Goal: Information Seeking & Learning: Learn about a topic

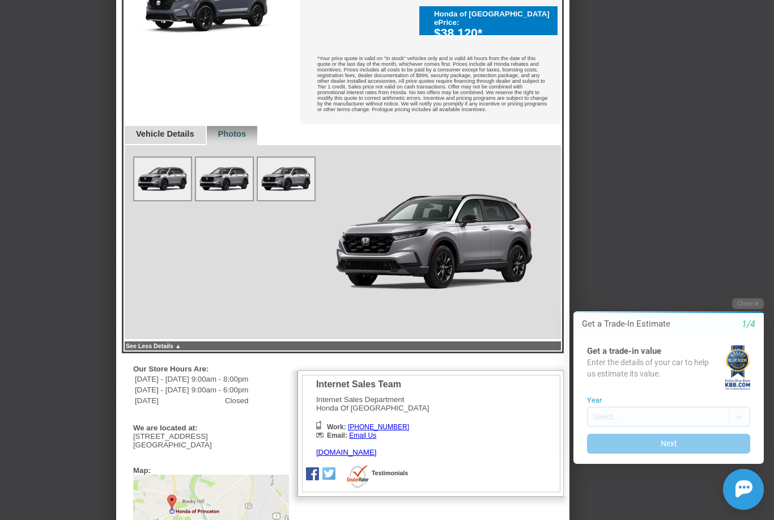
scroll to position [471, 0]
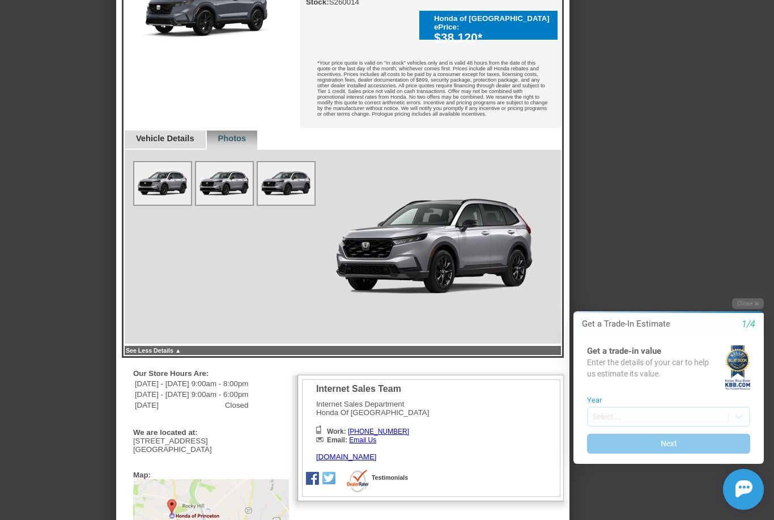
click at [194, 143] on link "Vehicle Details" at bounding box center [165, 138] width 58 height 9
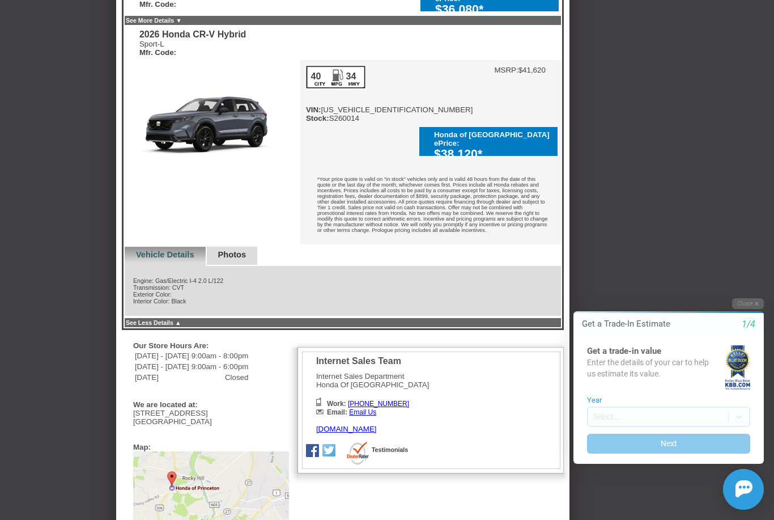
scroll to position [219, 0]
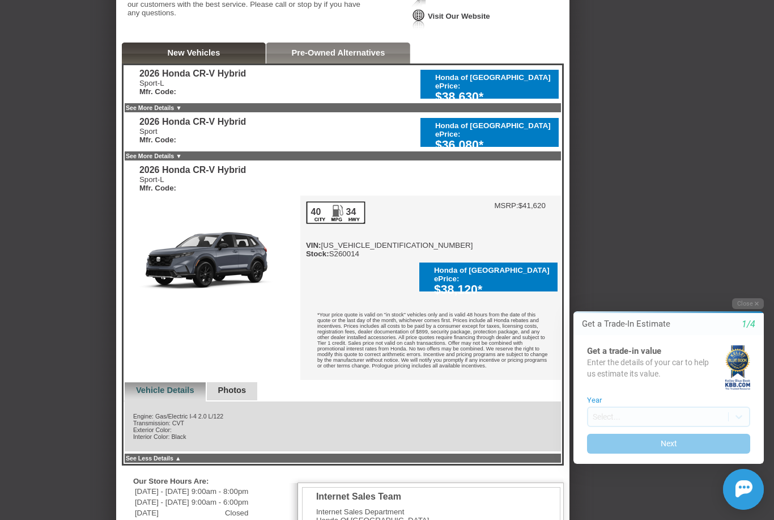
click at [182, 111] on link "See More Details ▼" at bounding box center [154, 107] width 56 height 7
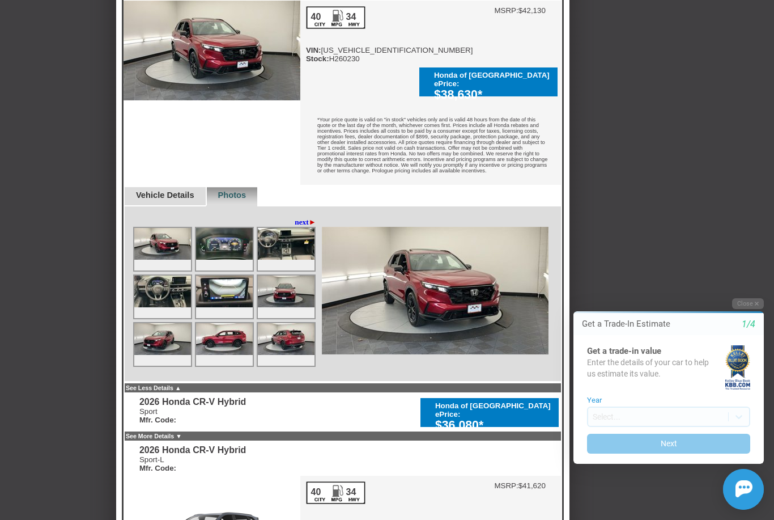
scroll to position [334, 0]
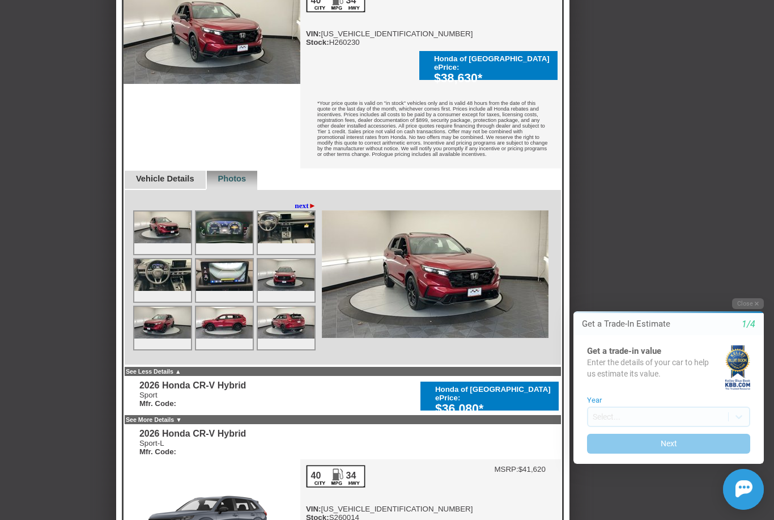
click at [181, 374] on link "See Less Details ▲" at bounding box center [154, 371] width 56 height 7
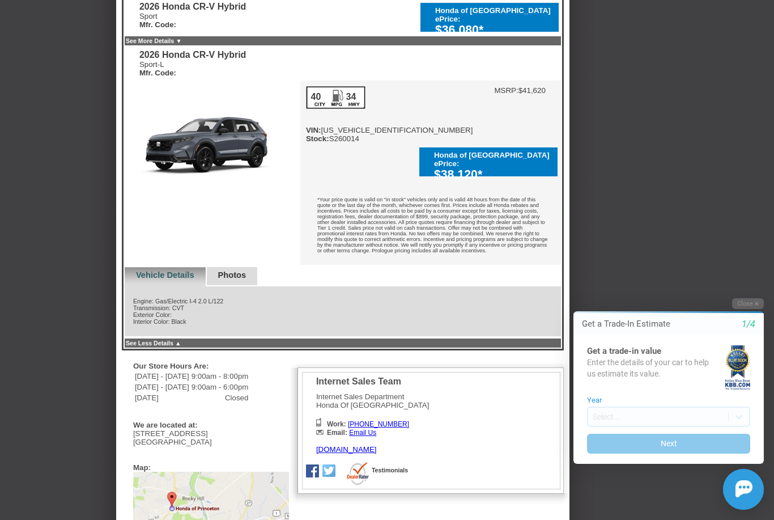
scroll to position [340, 0]
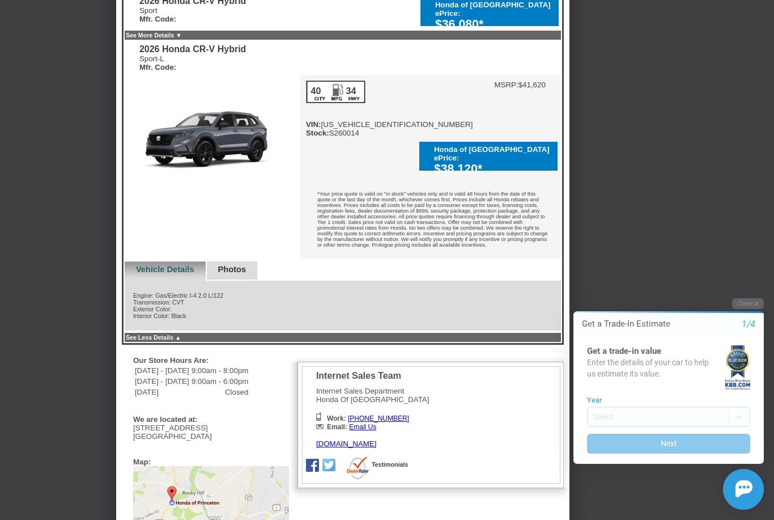
click at [181, 341] on link "See Less Details ▲" at bounding box center [154, 337] width 56 height 7
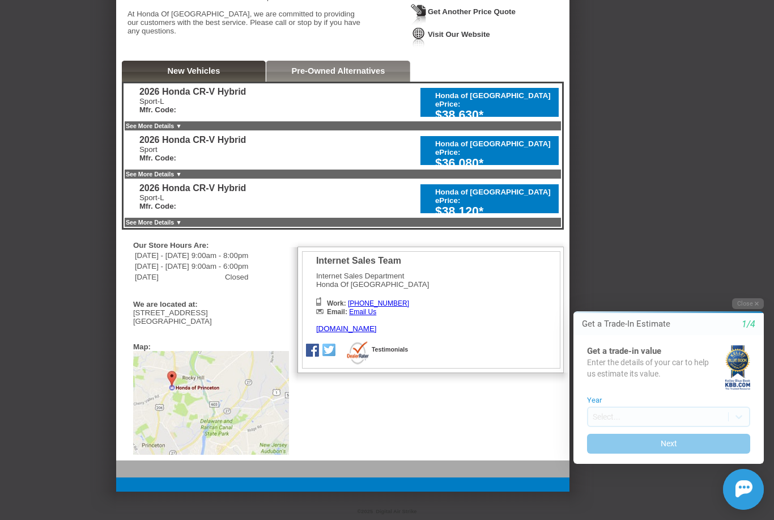
click at [182, 225] on link "See More Details ▼" at bounding box center [154, 222] width 56 height 7
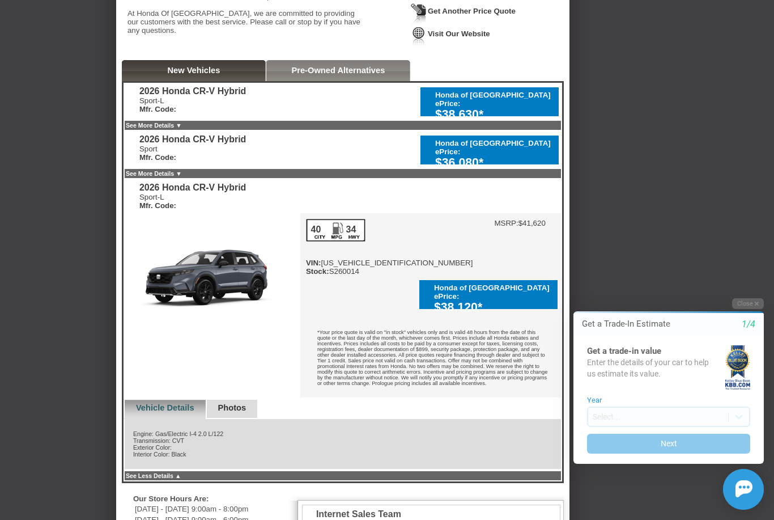
click at [235, 412] on link "Photos" at bounding box center [232, 407] width 28 height 9
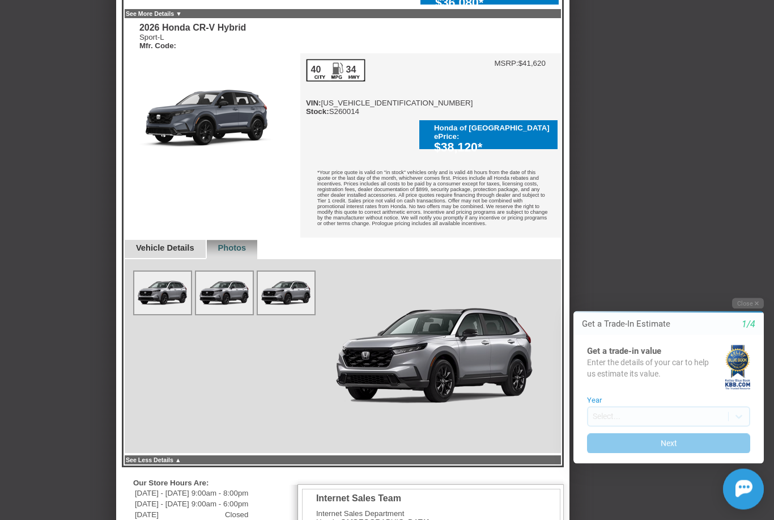
scroll to position [416, 0]
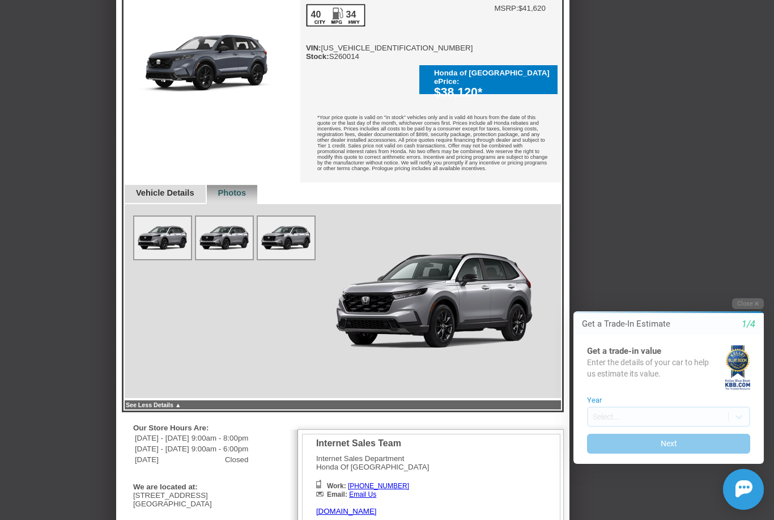
click at [237, 248] on img at bounding box center [224, 237] width 57 height 42
click at [301, 252] on img at bounding box center [286, 237] width 57 height 42
click at [158, 197] on link "Vehicle Details" at bounding box center [165, 192] width 58 height 9
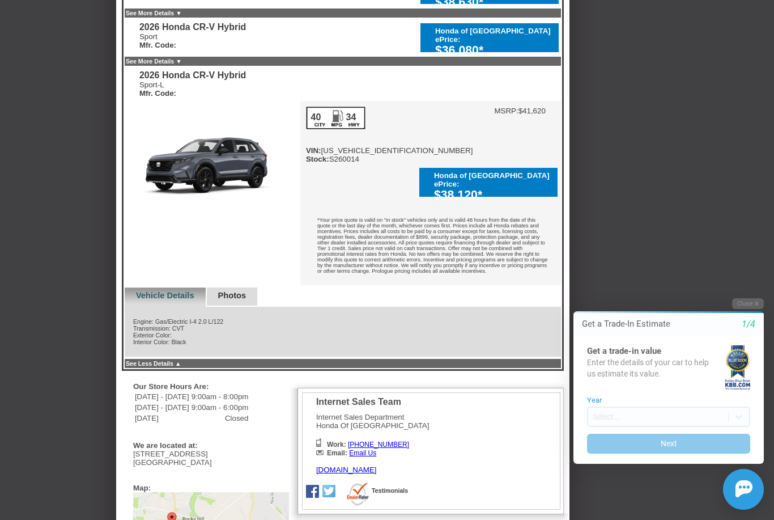
scroll to position [152, 0]
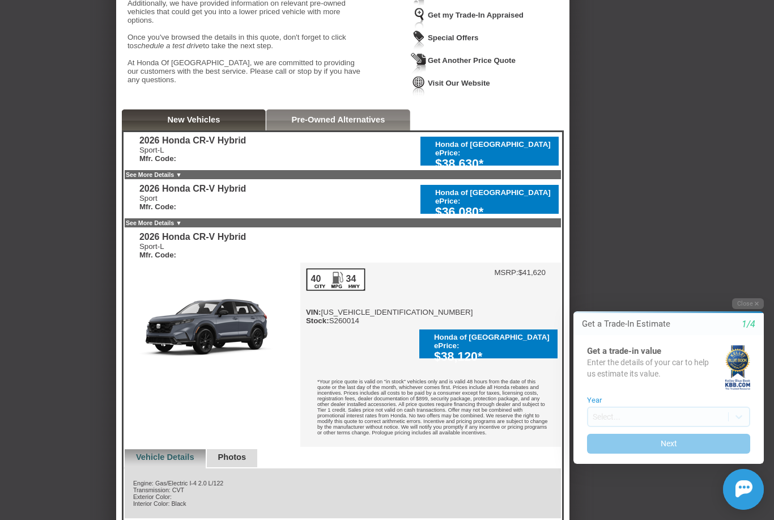
click at [182, 178] on link "See More Details ▼" at bounding box center [154, 174] width 56 height 7
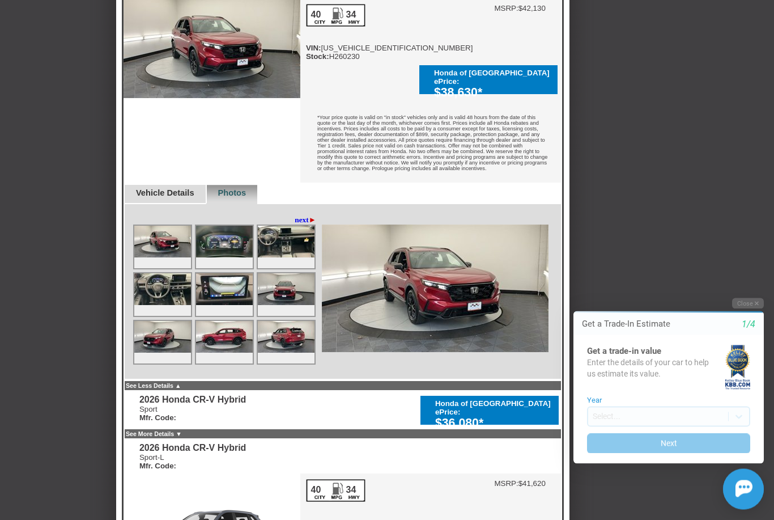
scroll to position [395, 0]
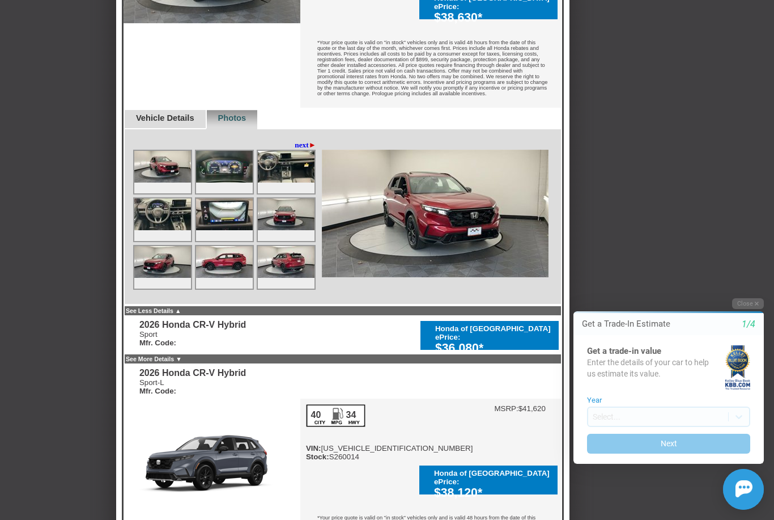
click at [181, 314] on link "See Less Details ▲" at bounding box center [154, 310] width 56 height 7
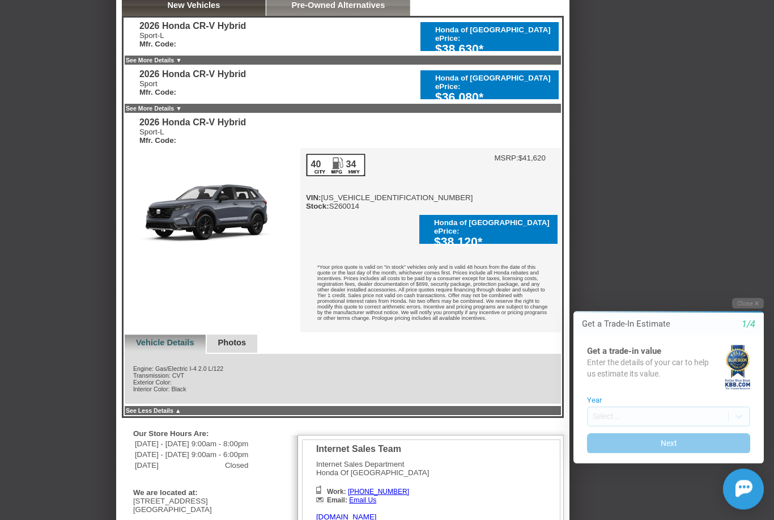
scroll to position [263, 0]
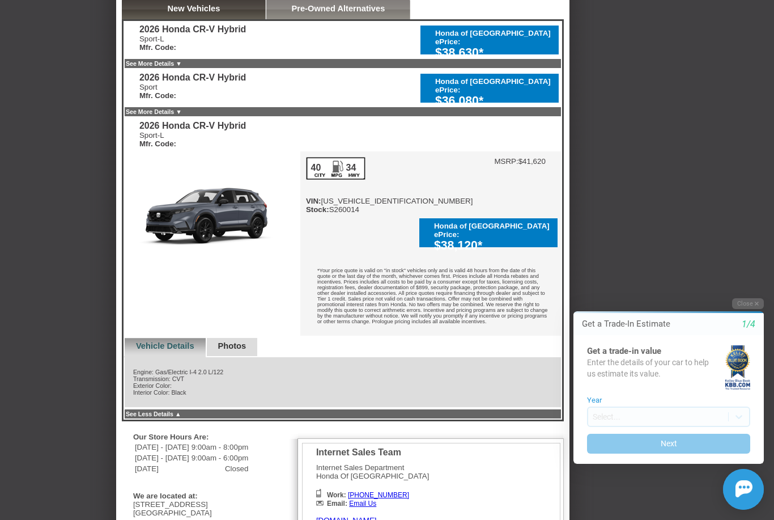
click at [193, 117] on div "See More Details ▼" at bounding box center [343, 111] width 439 height 11
click at [182, 67] on link "See More Details ▼" at bounding box center [154, 63] width 56 height 7
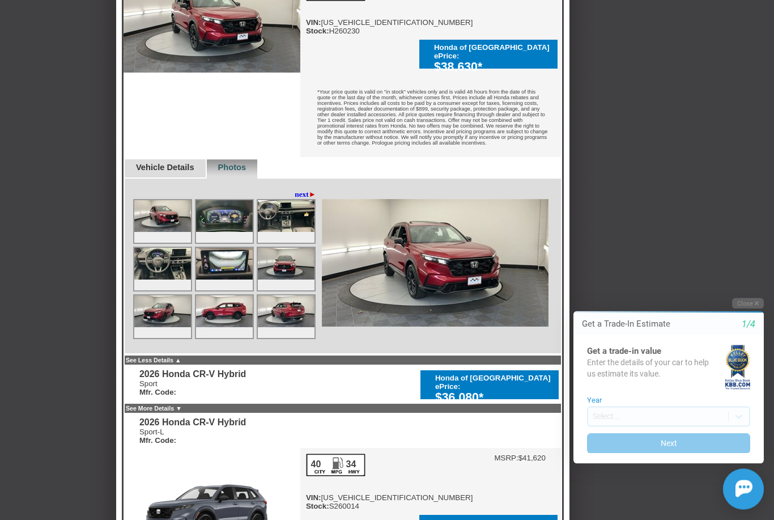
scroll to position [366, 0]
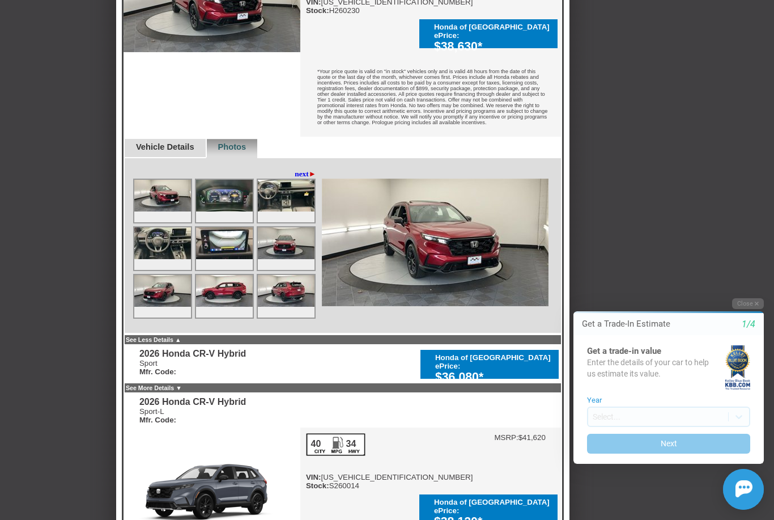
click at [181, 343] on link "See Less Details ▲" at bounding box center [154, 339] width 56 height 7
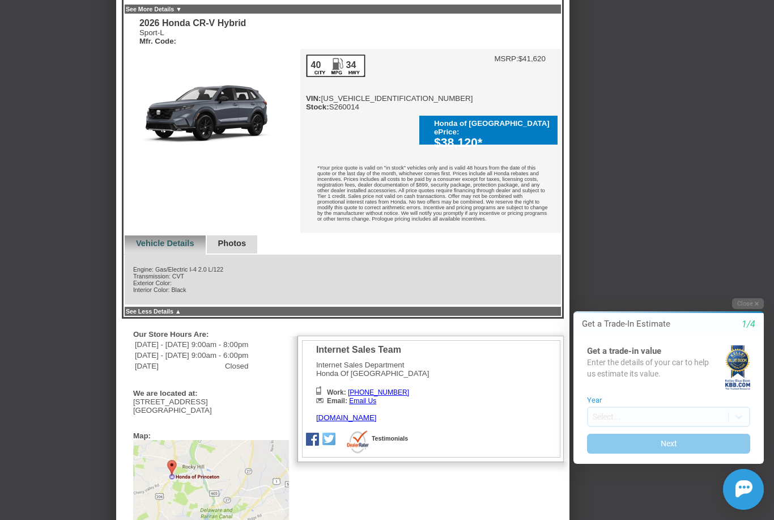
click at [181, 314] on link "See Less Details ▲" at bounding box center [154, 311] width 56 height 7
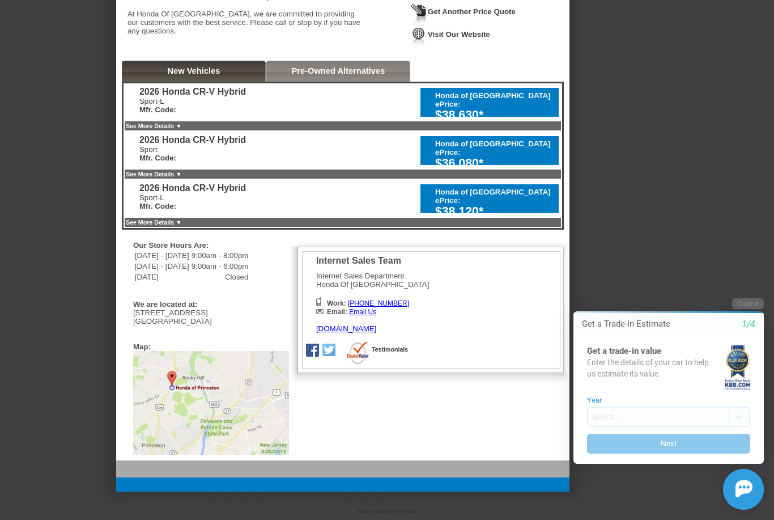
scroll to position [202, 0]
click at [182, 177] on link "See More Details ▼" at bounding box center [154, 174] width 56 height 7
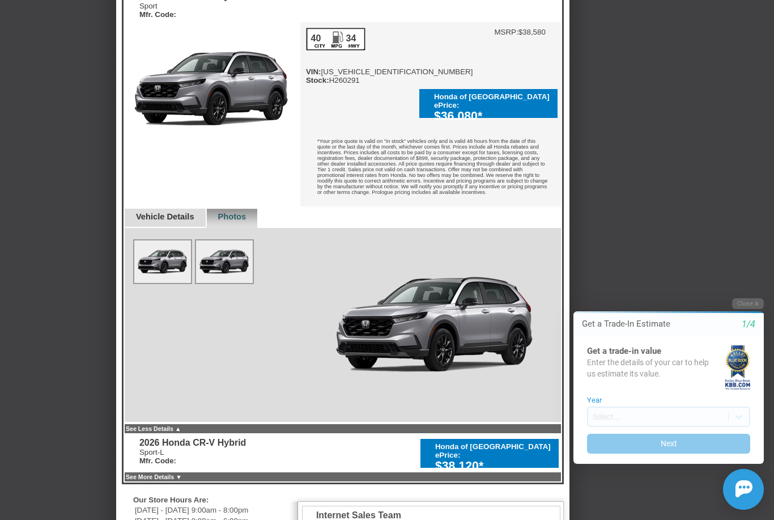
scroll to position [351, 0]
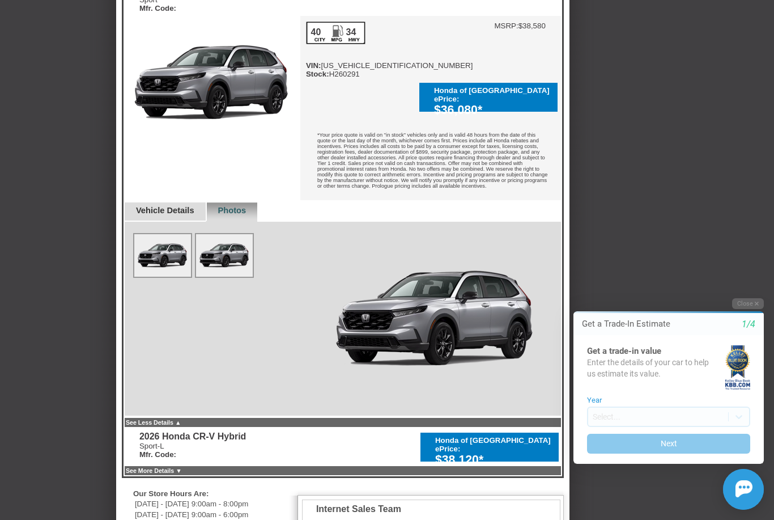
click at [181, 425] on link "See Less Details ▲" at bounding box center [154, 422] width 56 height 7
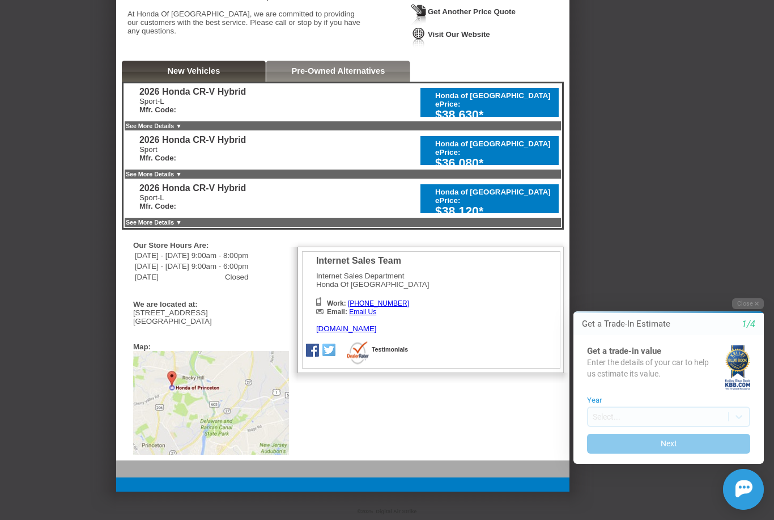
click at [182, 225] on link "See More Details ▼" at bounding box center [154, 222] width 56 height 7
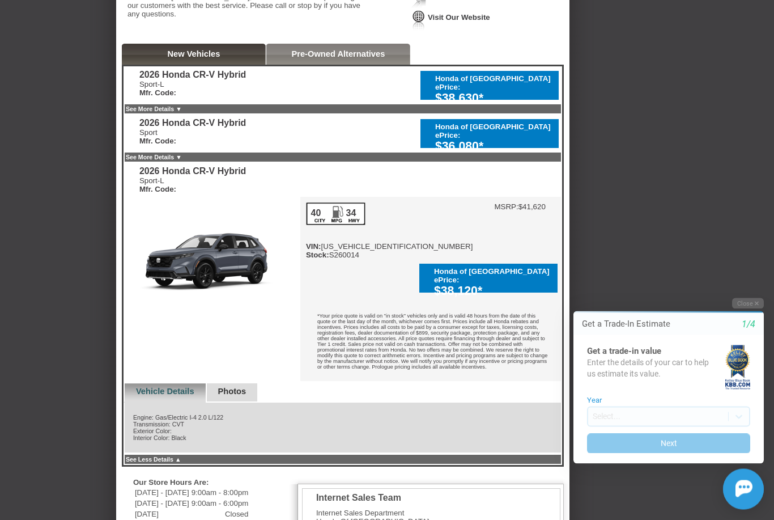
scroll to position [219, 0]
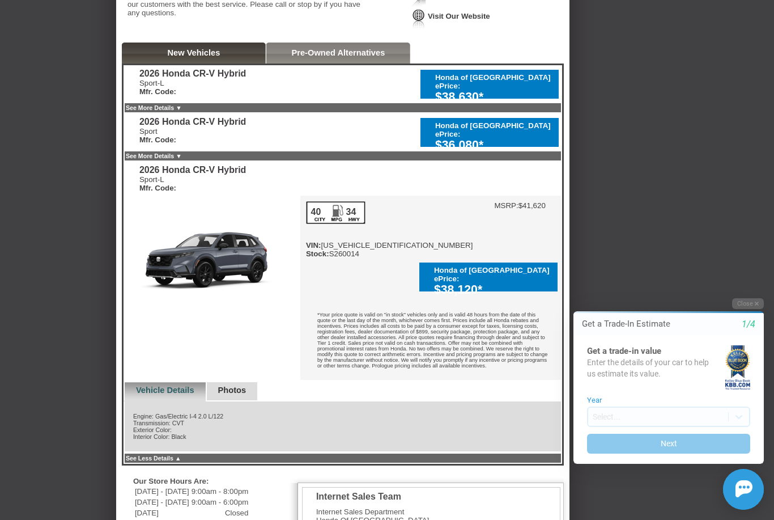
click at [240, 394] on link "Photos" at bounding box center [232, 389] width 28 height 9
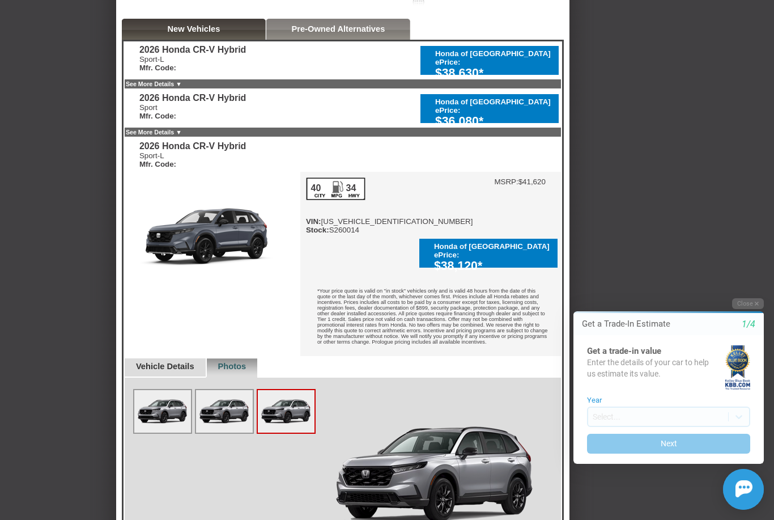
scroll to position [259, 0]
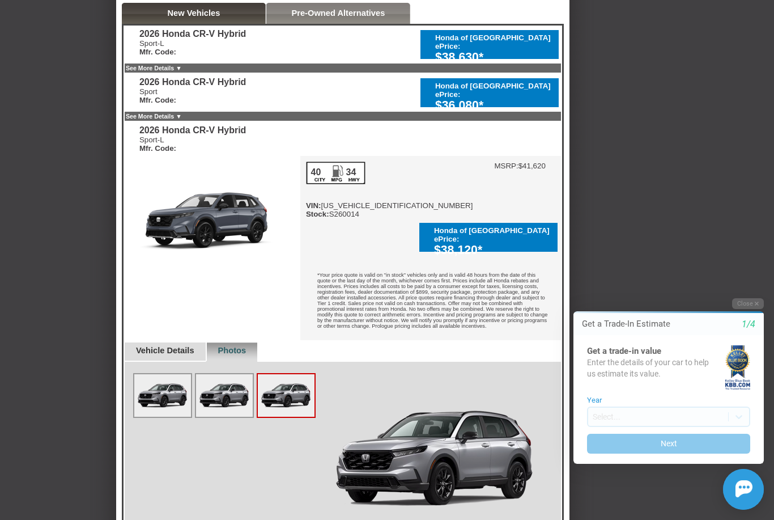
click at [232, 405] on img at bounding box center [224, 395] width 57 height 42
click at [174, 408] on img at bounding box center [162, 395] width 57 height 42
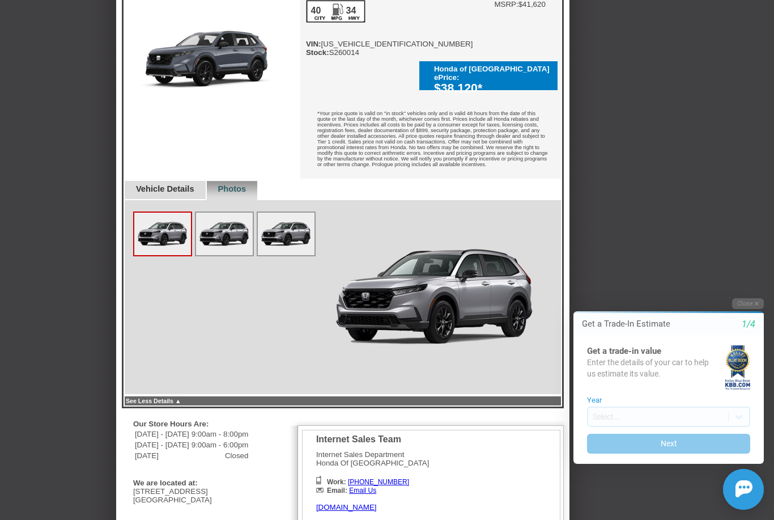
scroll to position [442, 0]
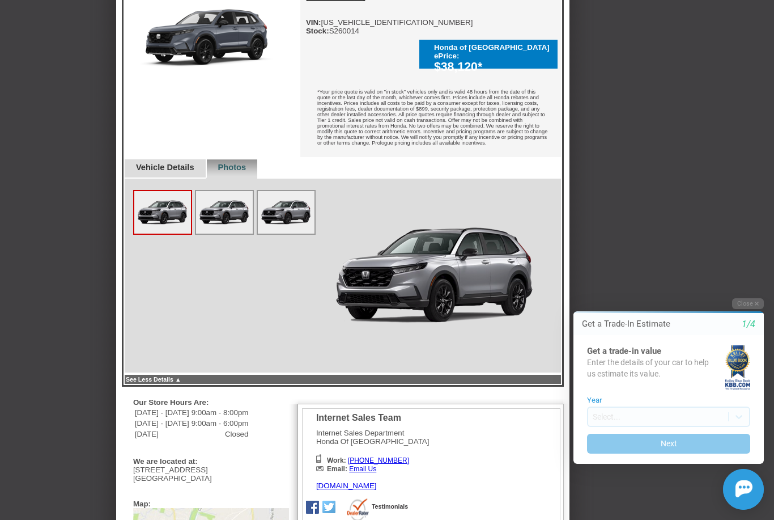
click at [172, 382] on link "See Less Details ▲" at bounding box center [154, 379] width 56 height 7
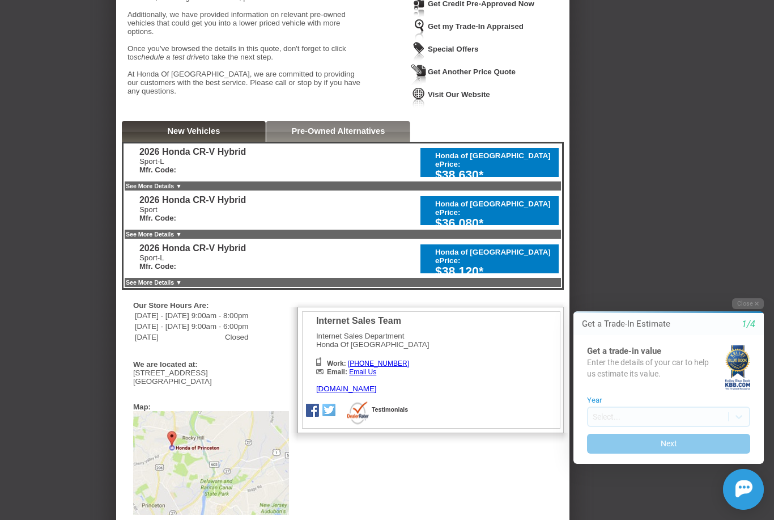
scroll to position [142, 0]
